Goal: Find specific page/section

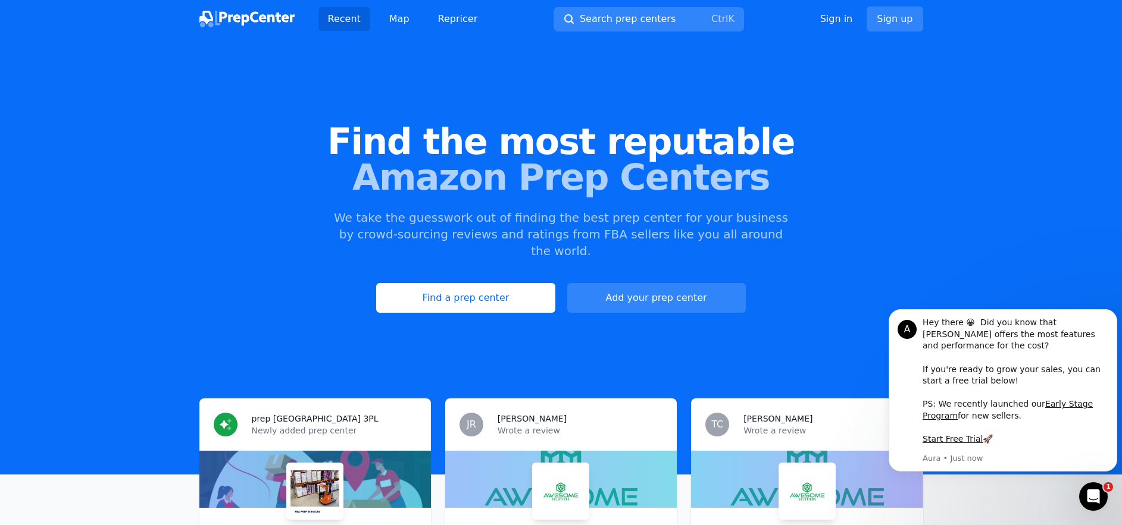
click at [586, 92] on div "Find the most reputable Amazon Prep Centers We take the guesswork out of findin…" at bounding box center [561, 218] width 1122 height 323
click at [614, 15] on span "Search prep centers" at bounding box center [628, 19] width 96 height 14
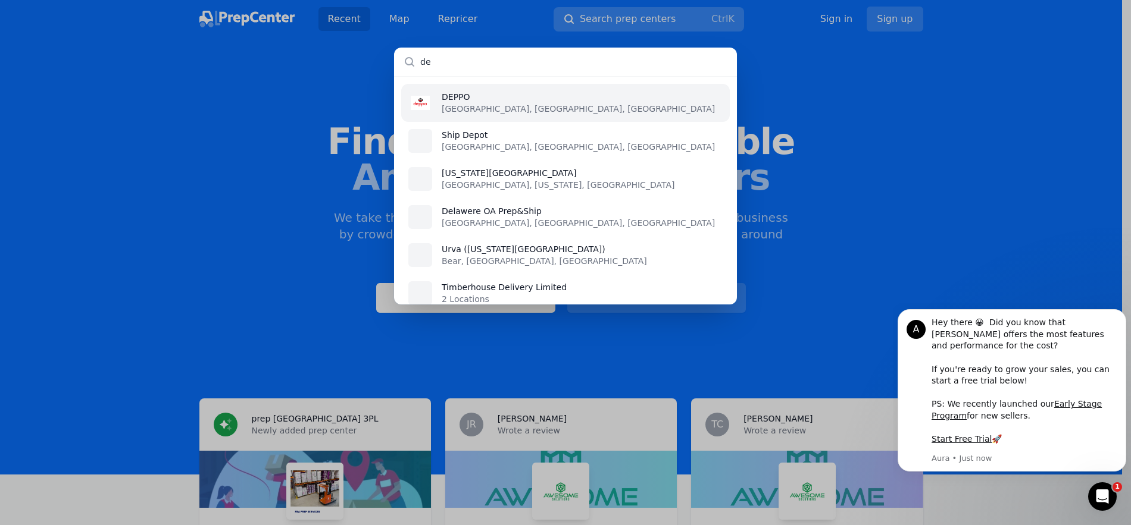
type input "del"
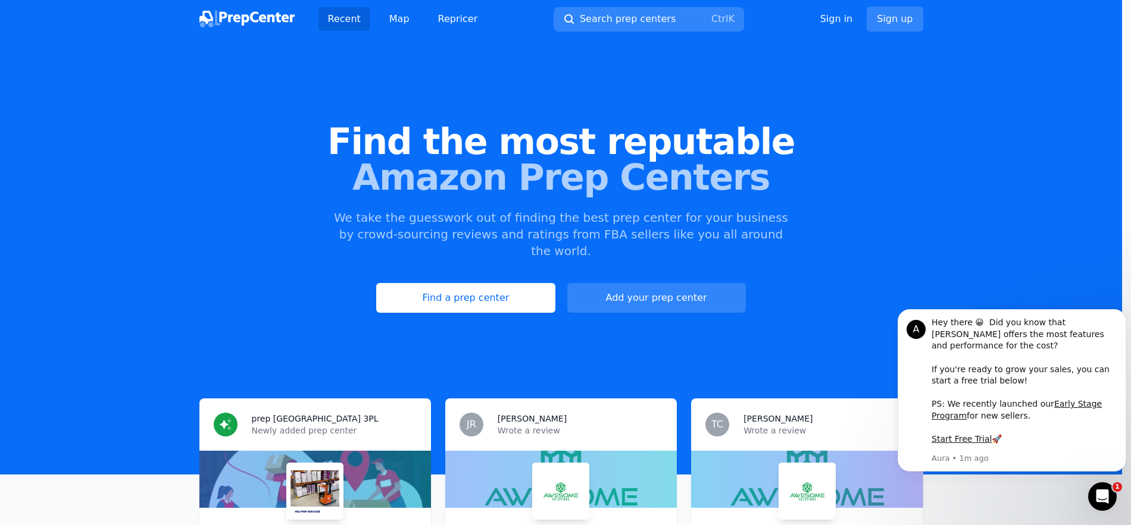
click at [395, 21] on div at bounding box center [565, 262] width 1131 height 525
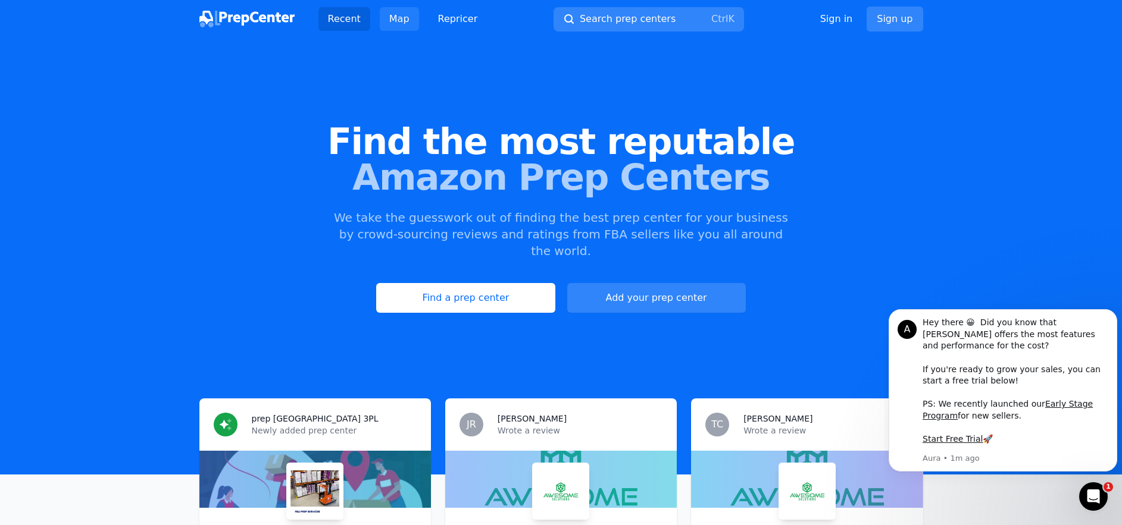
click at [395, 21] on link "Map" at bounding box center [399, 19] width 39 height 24
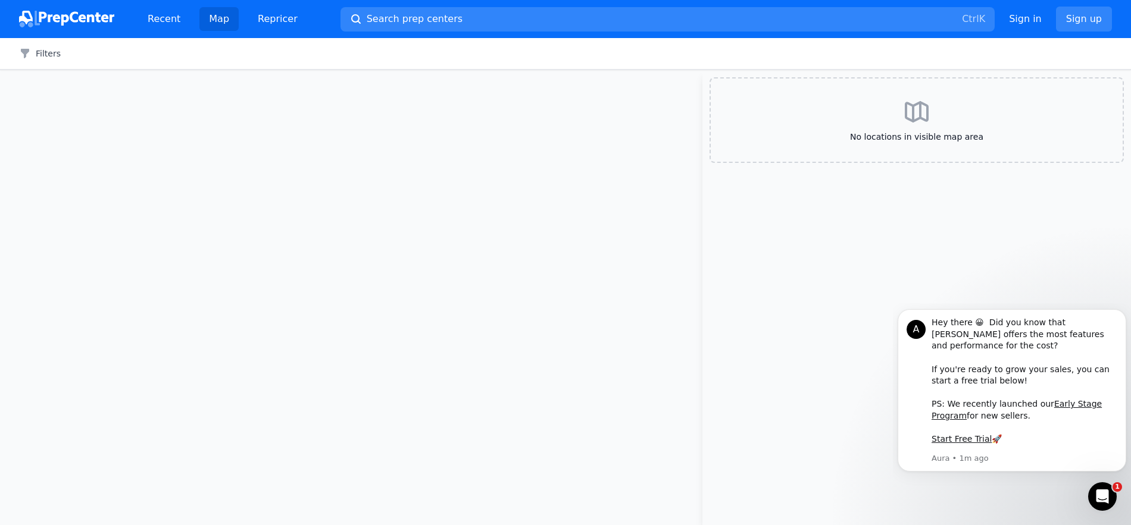
click at [395, 21] on span "Search prep centers" at bounding box center [415, 19] width 96 height 14
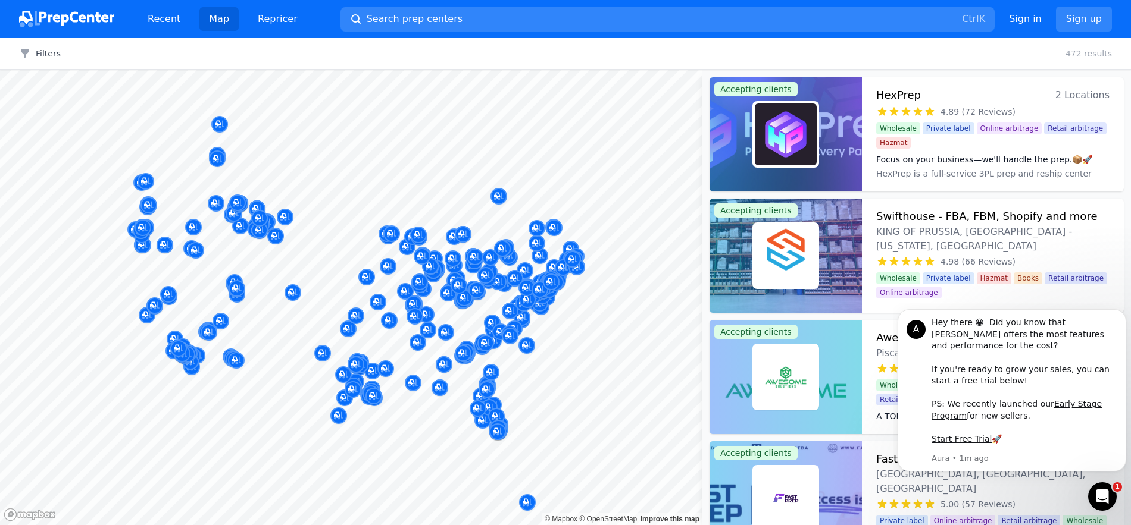
click at [531, 307] on div at bounding box center [565, 262] width 1131 height 525
click at [550, 282] on div at bounding box center [527, 287] width 229 height 10
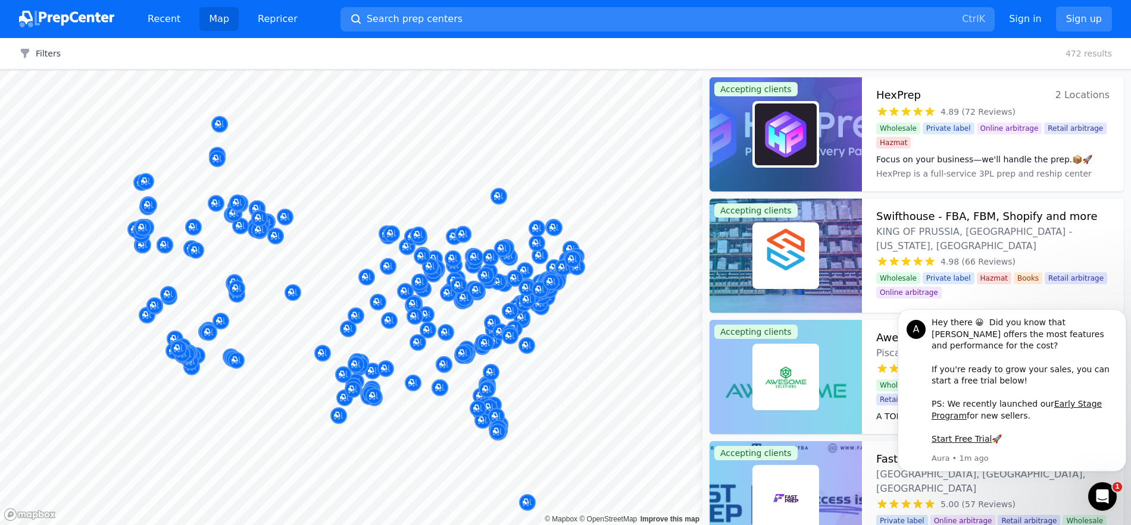
click at [550, 282] on div at bounding box center [527, 287] width 229 height 10
